Goal: Information Seeking & Learning: Learn about a topic

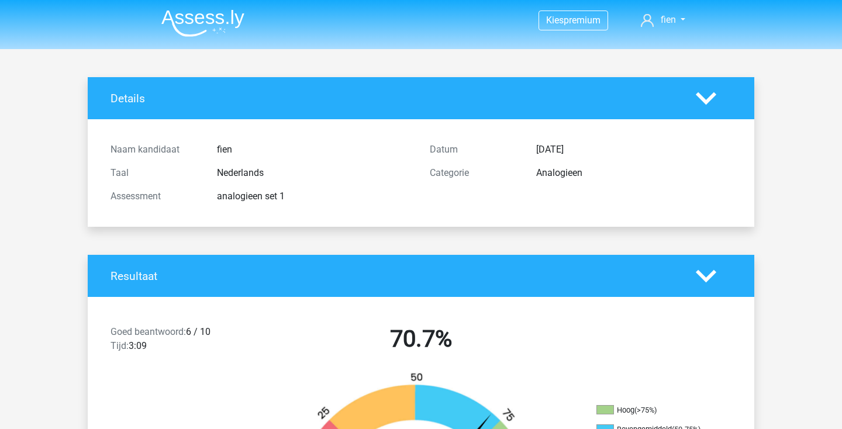
scroll to position [938, 0]
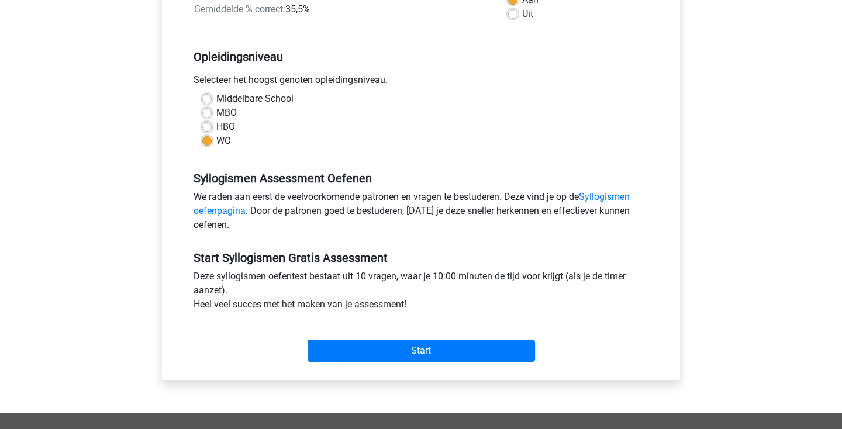
scroll to position [200, 0]
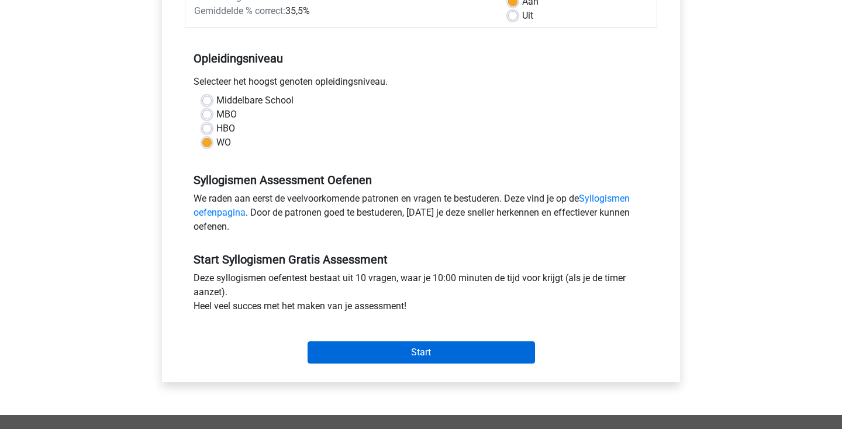
click at [388, 358] on input "Start" at bounding box center [422, 353] width 228 height 22
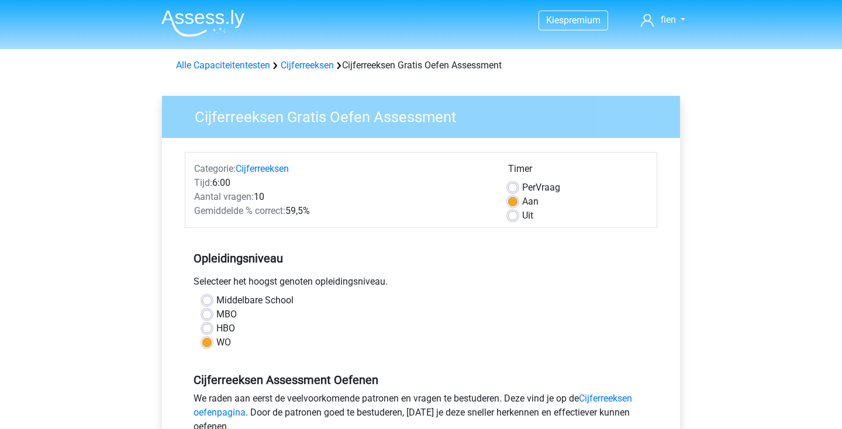
scroll to position [139, 0]
